Goal: Information Seeking & Learning: Learn about a topic

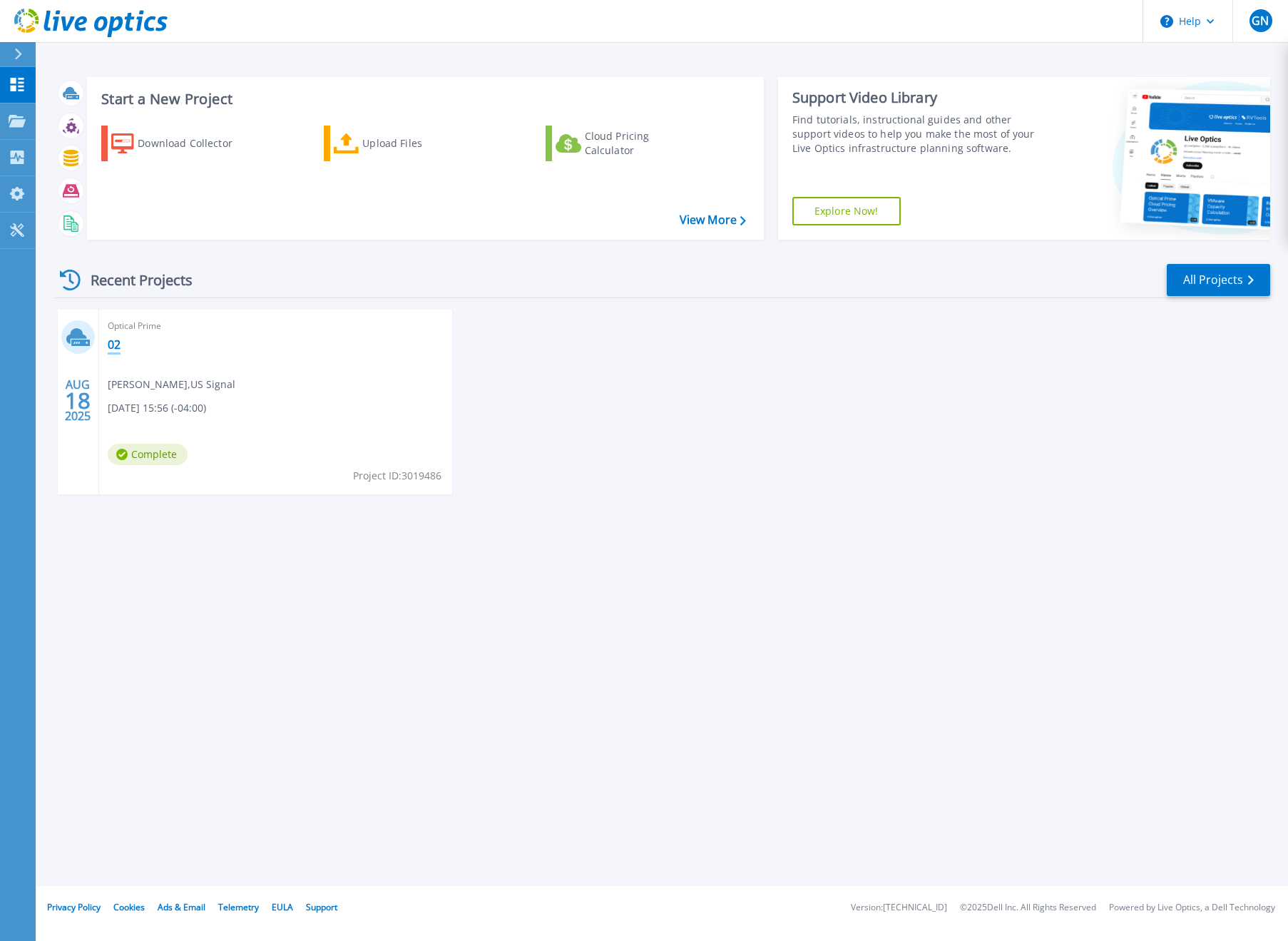
click at [120, 345] on link "02" at bounding box center [114, 345] width 13 height 15
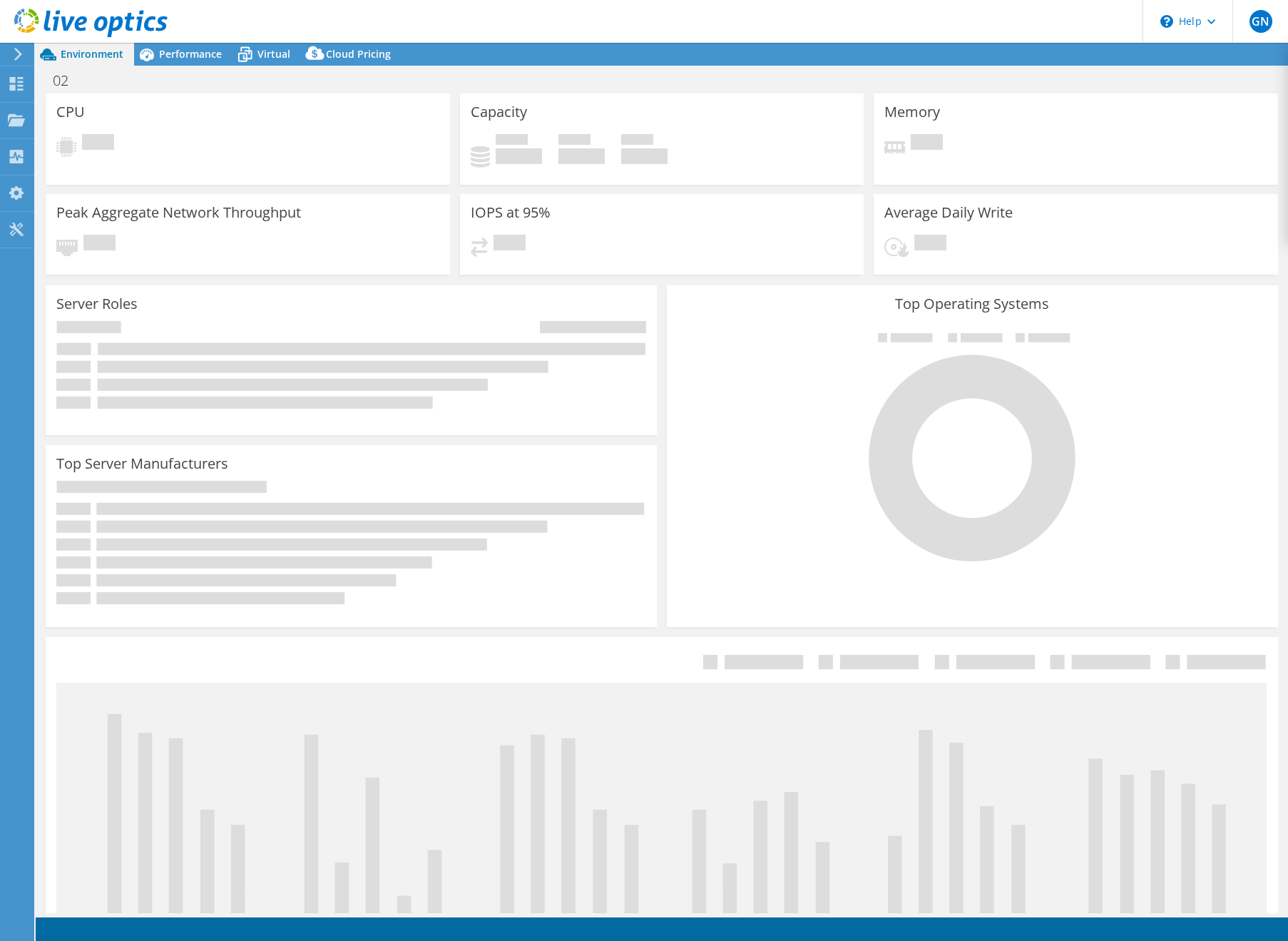
select select "USEast"
select select "USD"
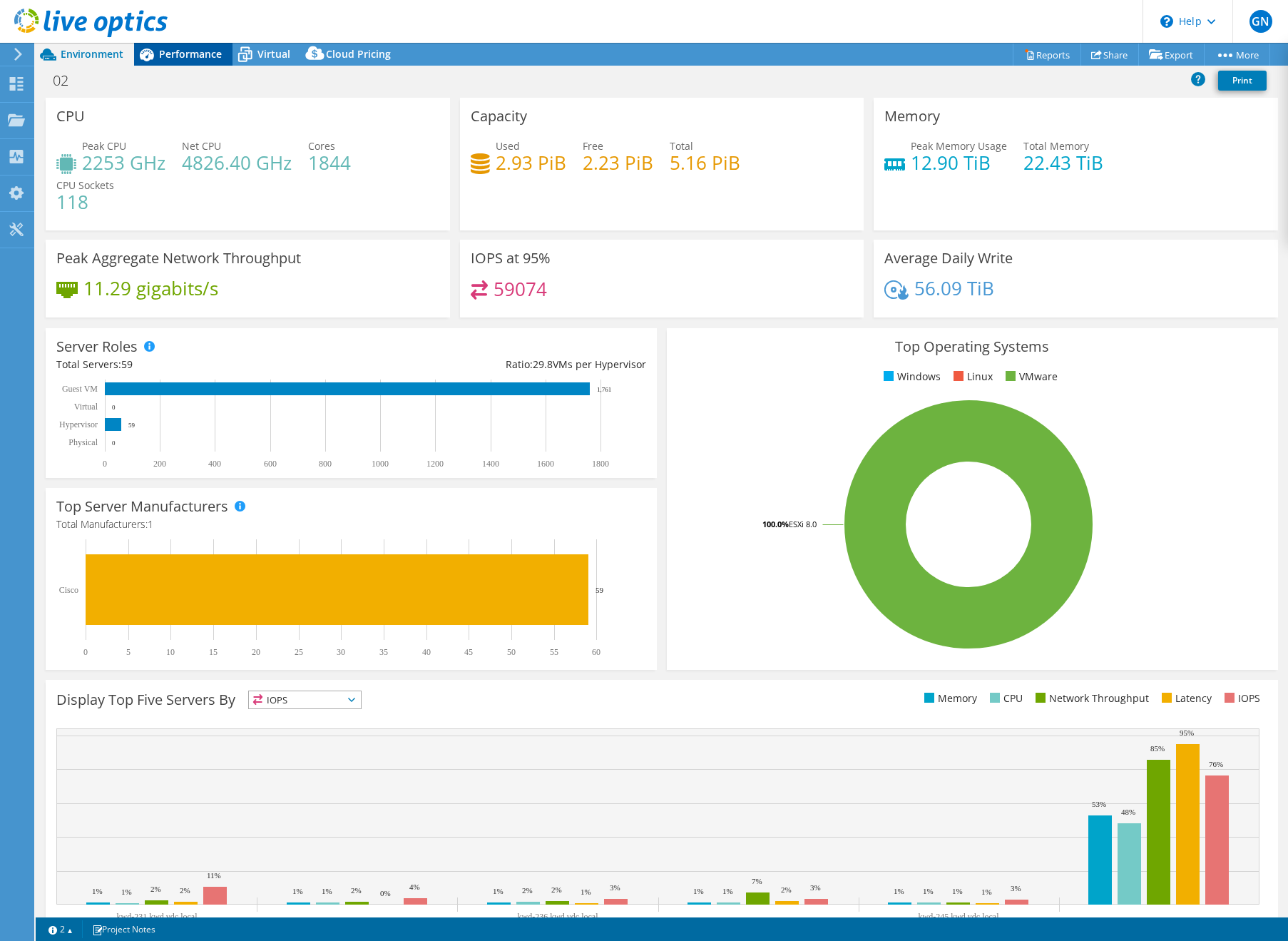
click at [192, 56] on span "Performance" at bounding box center [190, 54] width 62 height 14
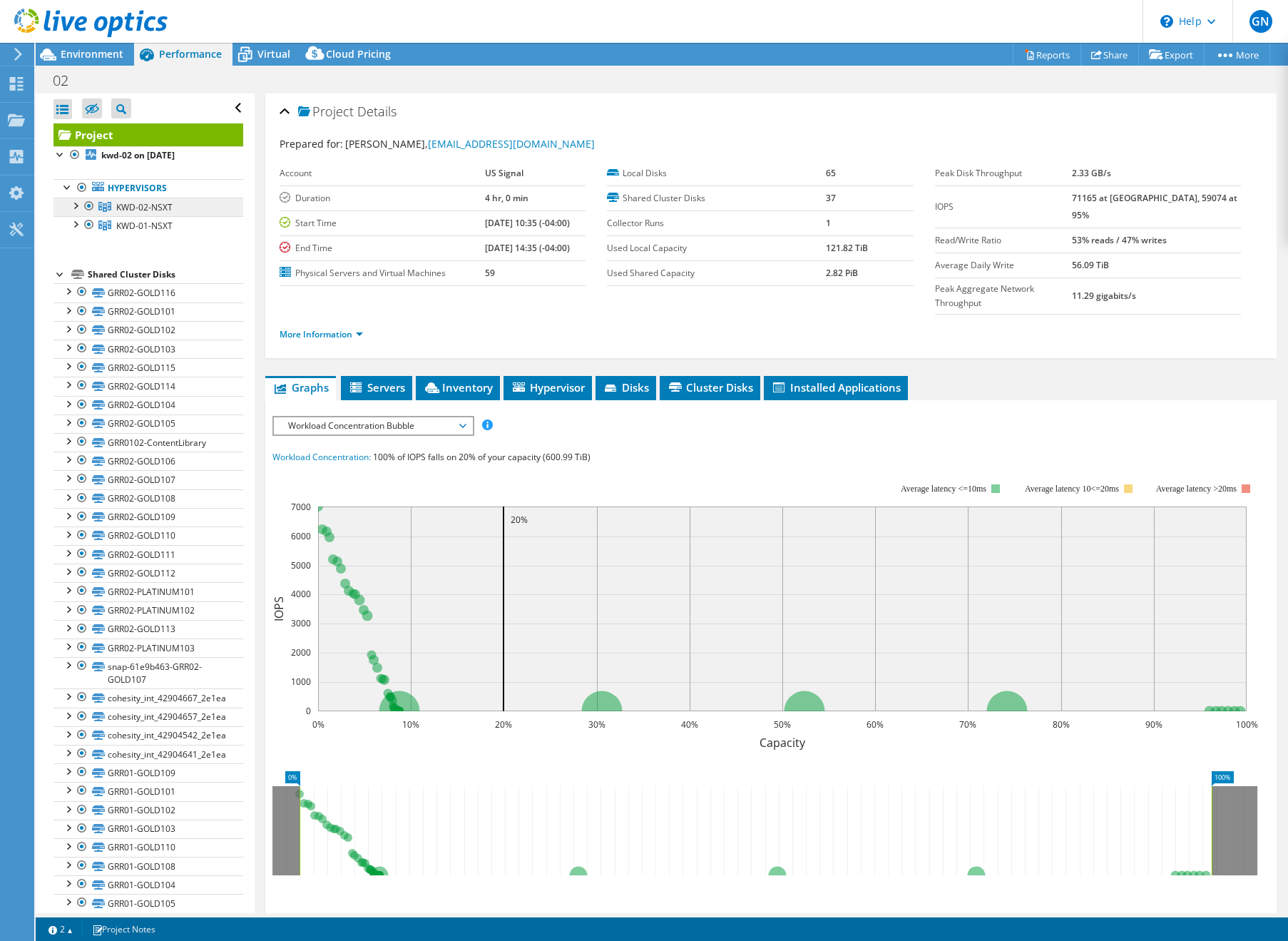
click at [123, 203] on span "KWD-02-NSXT" at bounding box center [144, 207] width 56 height 12
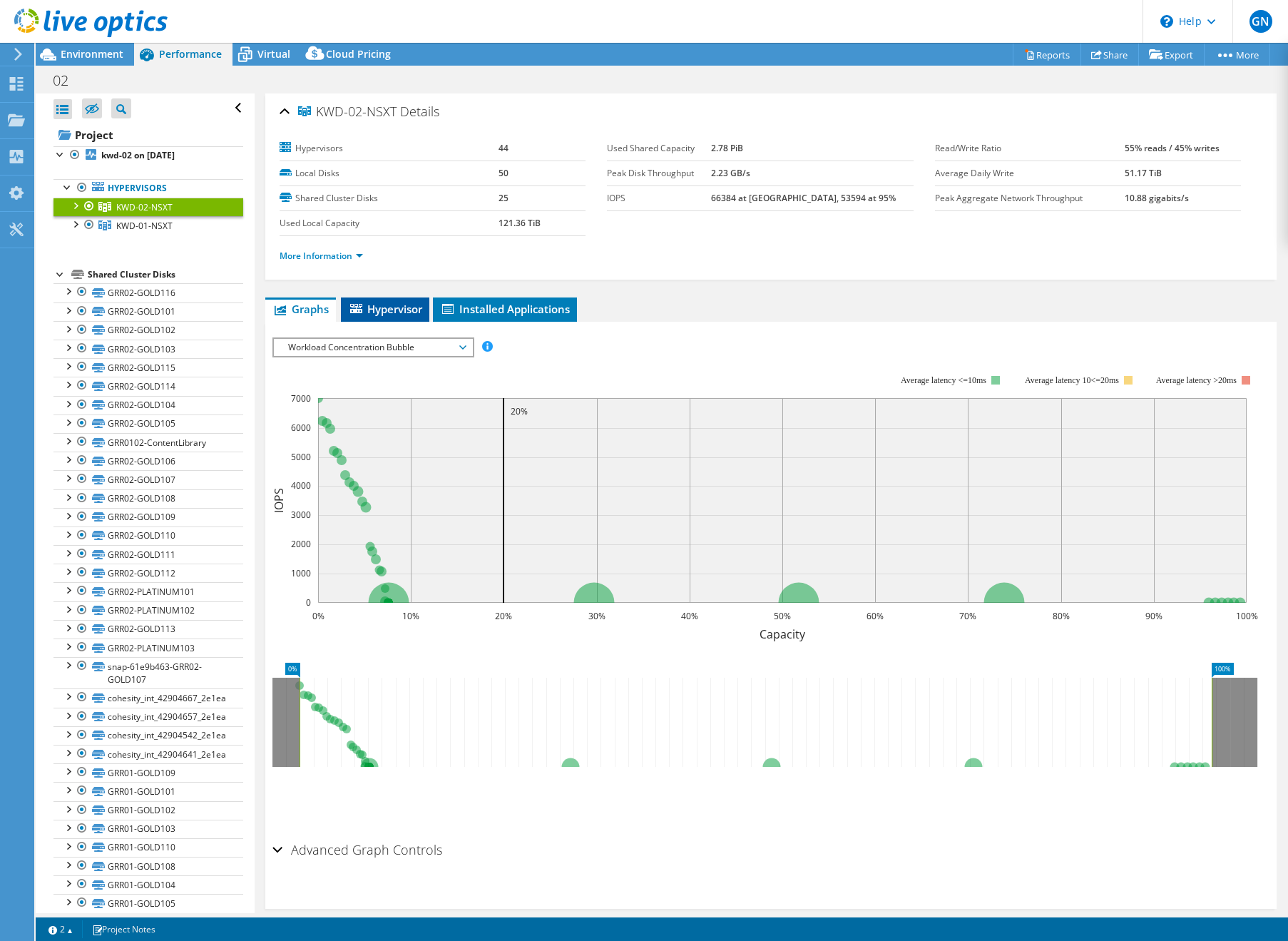
click at [390, 316] on li "Hypervisor" at bounding box center [385, 309] width 88 height 24
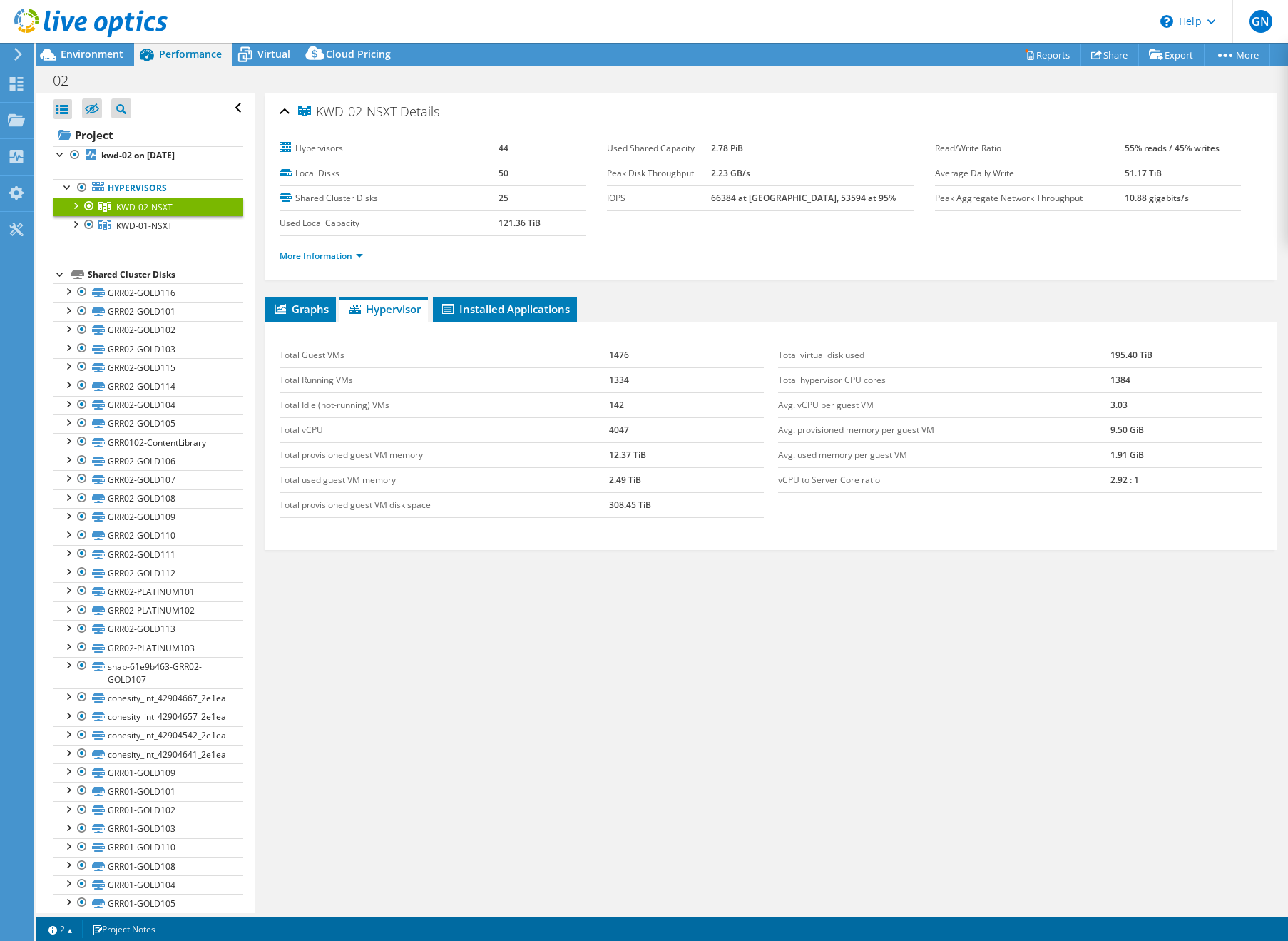
drag, startPoint x: 771, startPoint y: 481, endPoint x: 1033, endPoint y: 500, distance: 262.7
click at [1033, 500] on div "Total virtual disk used 195.40 TiB Total hypervisor CPU cores 1384 Avg. vCPU pe…" at bounding box center [1020, 418] width 498 height 179
click at [1122, 494] on div "Total virtual disk used 195.40 TiB Total hypervisor CPU cores 1384 Avg. vCPU pe…" at bounding box center [1020, 418] width 498 height 179
drag, startPoint x: 1148, startPoint y: 477, endPoint x: 778, endPoint y: 481, distance: 370.0
click at [778, 481] on tr "vCPU to Server Core ratio 2.92 : 1" at bounding box center [1019, 479] width 484 height 25
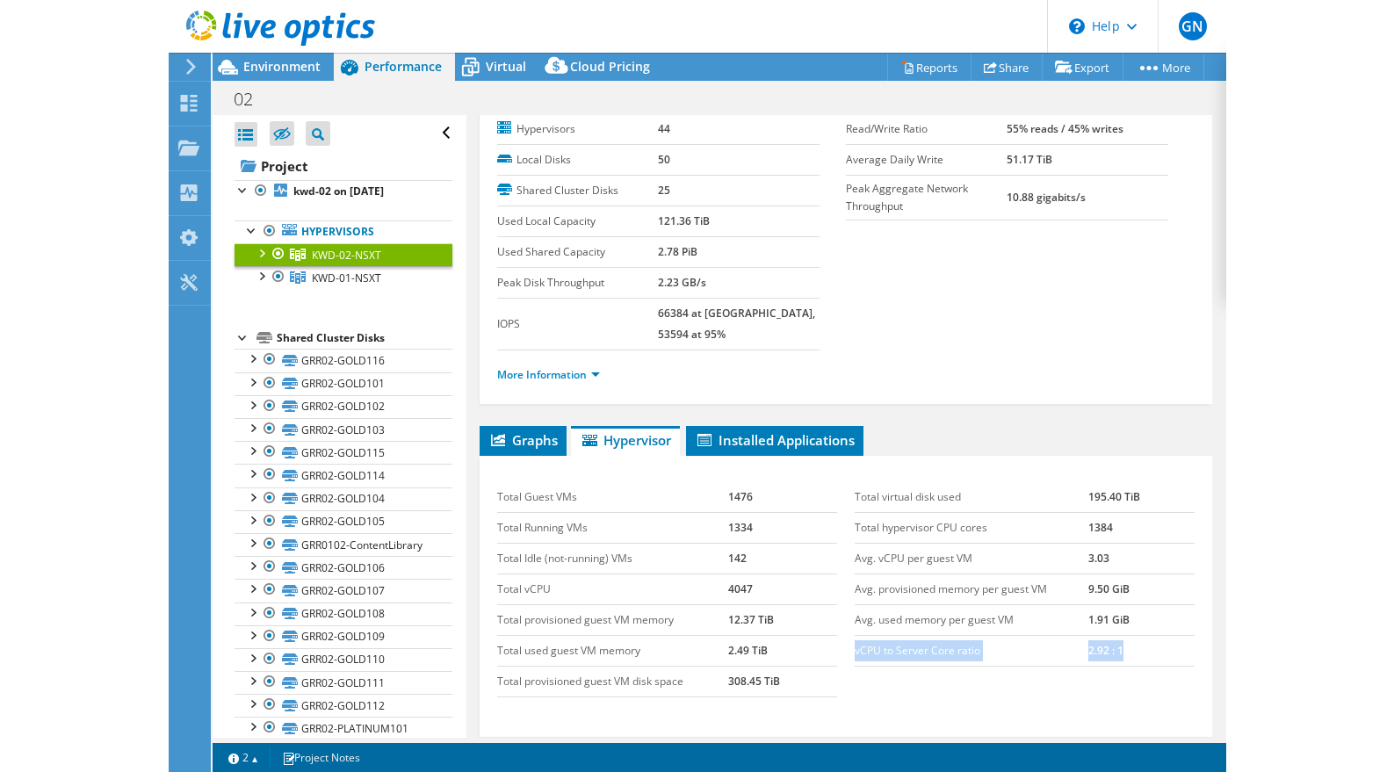
scroll to position [78, 0]
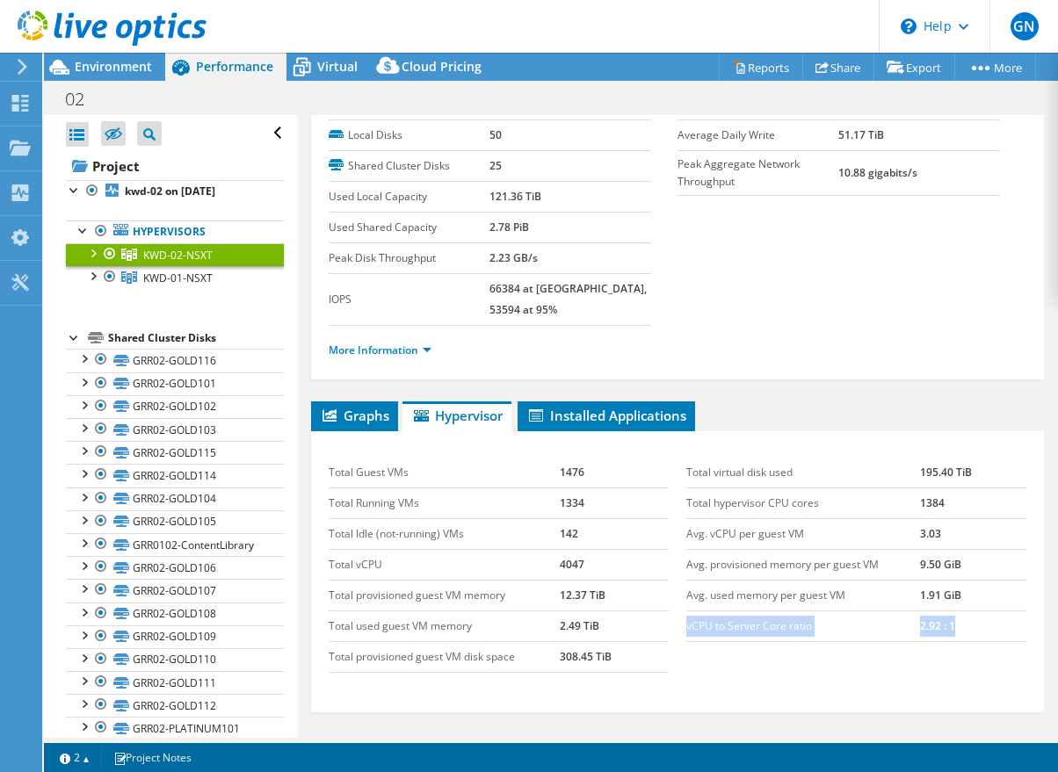
click at [962, 611] on td "2.92 : 1" at bounding box center [973, 626] width 106 height 31
drag, startPoint x: 975, startPoint y: 569, endPoint x: 899, endPoint y: 567, distance: 76.5
click at [899, 580] on tr "Avg. used memory per guest VM 1.91 GiB" at bounding box center [856, 595] width 340 height 31
drag, startPoint x: 965, startPoint y: 539, endPoint x: 913, endPoint y: 539, distance: 52.7
click at [913, 549] on tr "Avg. provisioned memory per guest VM 9.50 GiB" at bounding box center [856, 564] width 340 height 31
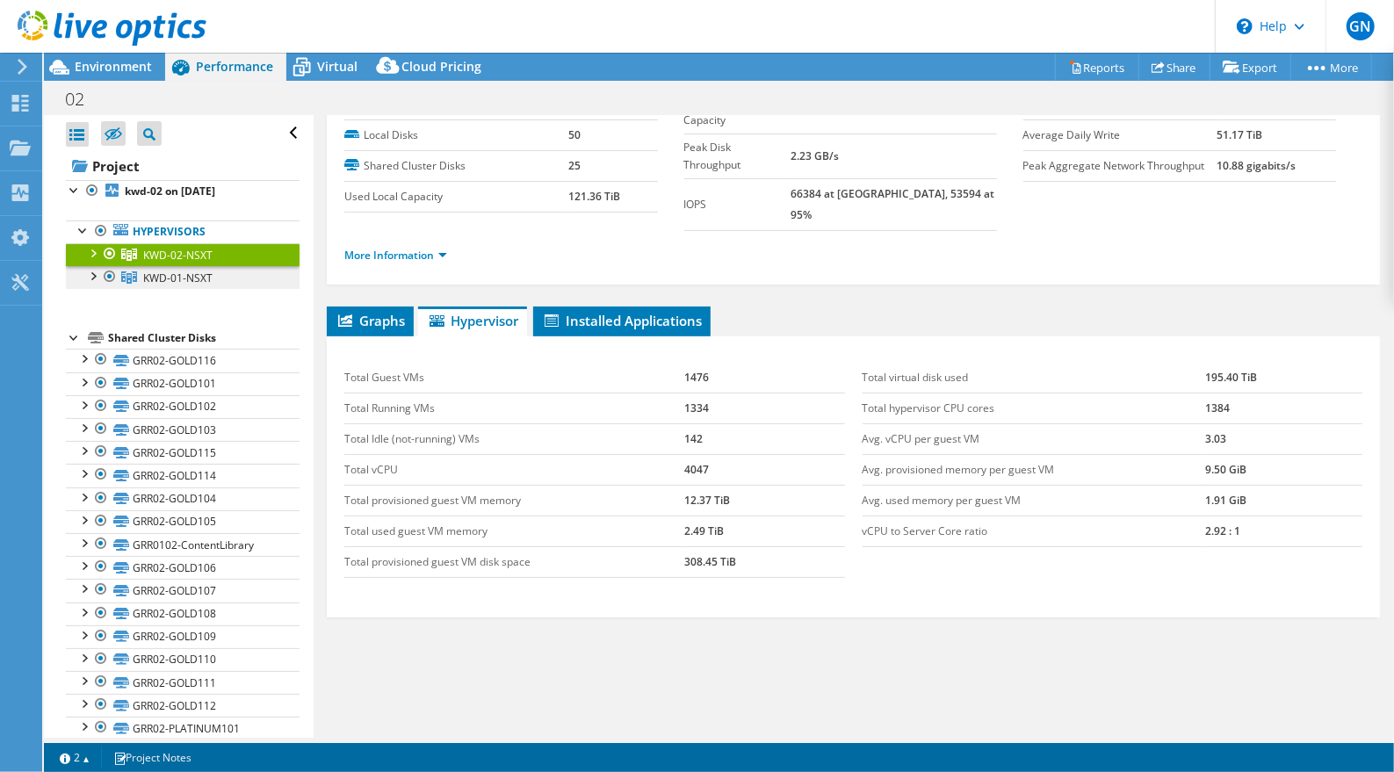
click at [160, 263] on span "KWD-01-NSXT" at bounding box center [177, 255] width 69 height 15
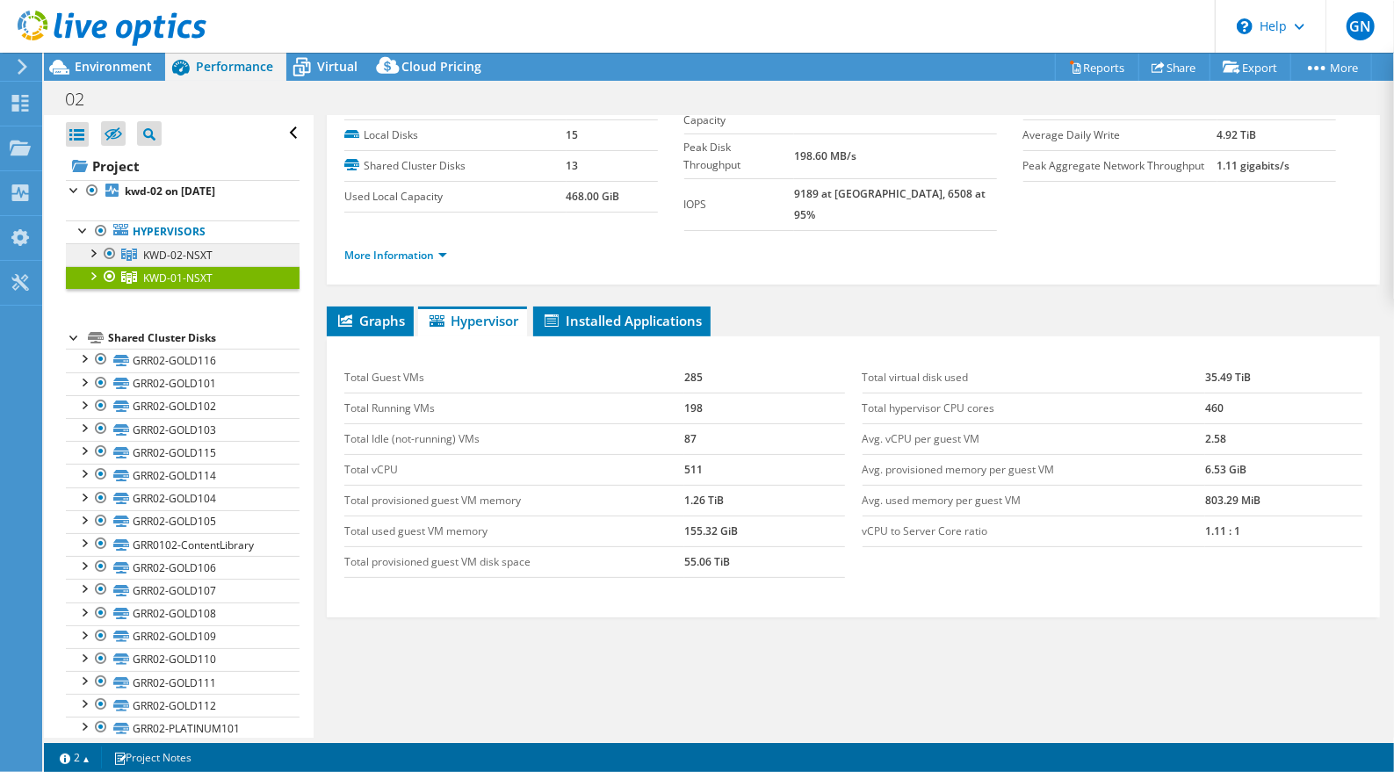
click at [150, 252] on span "KWD-02-NSXT" at bounding box center [177, 255] width 69 height 15
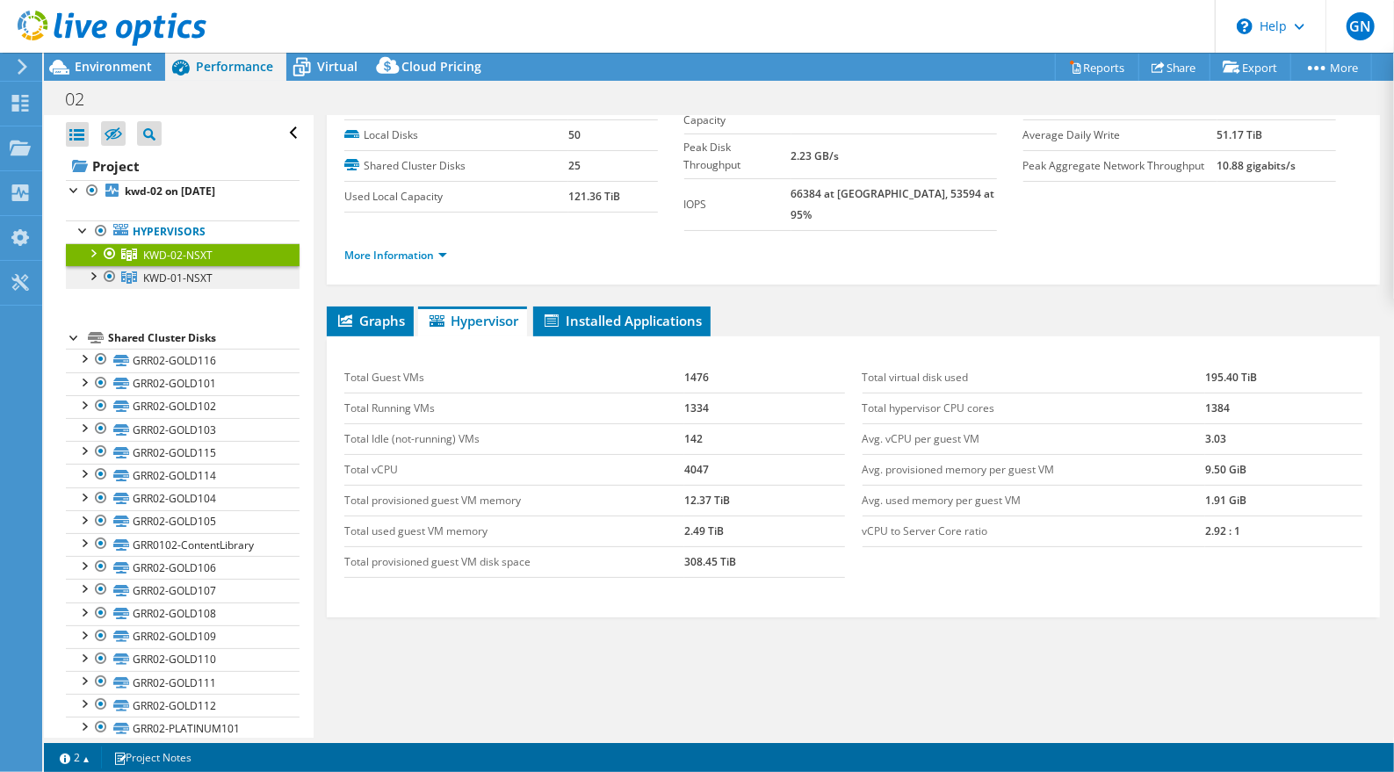
click at [168, 263] on span "KWD-01-NSXT" at bounding box center [177, 255] width 69 height 15
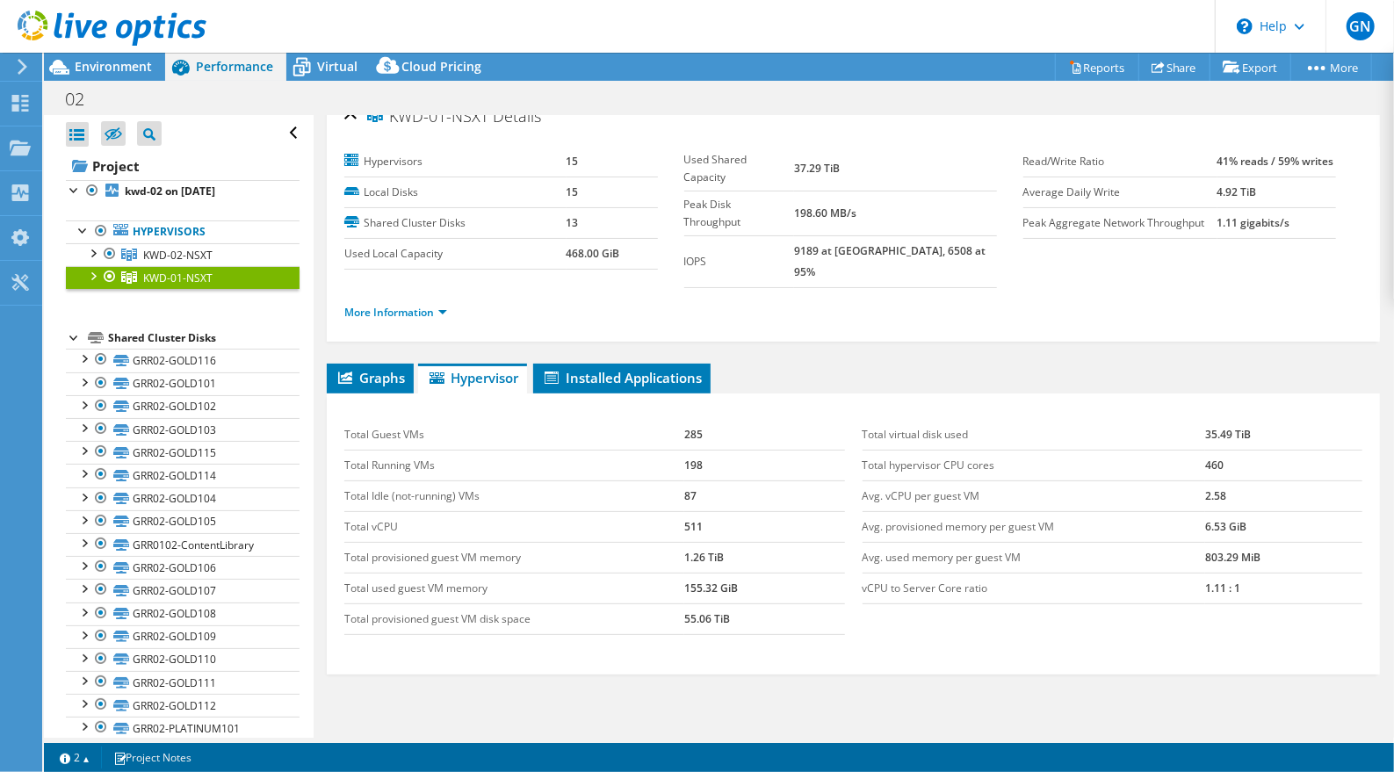
scroll to position [0, 0]
